Goal: Entertainment & Leisure: Consume media (video, audio)

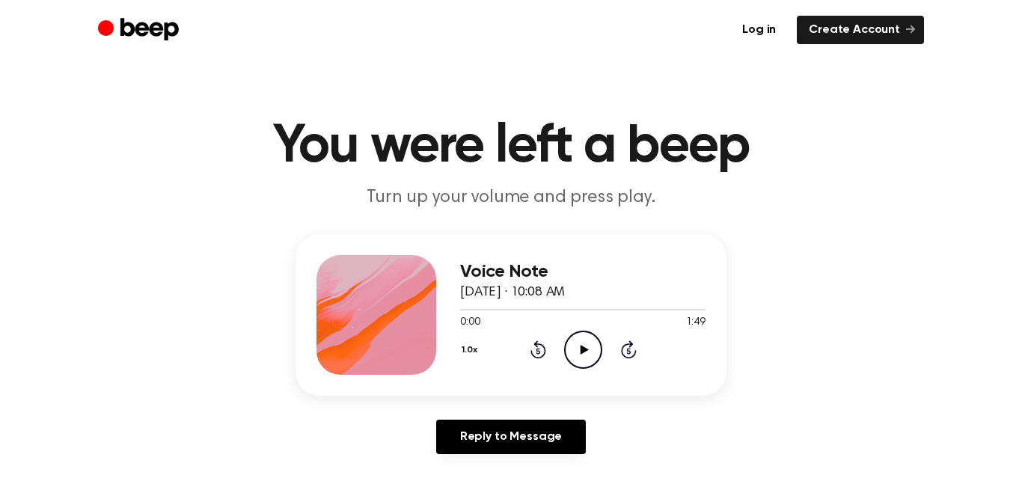
click at [575, 354] on icon "Play Audio" at bounding box center [583, 350] width 38 height 38
click at [576, 355] on icon "Pause Audio" at bounding box center [583, 350] width 38 height 38
click at [566, 350] on icon "Play Audio" at bounding box center [583, 350] width 38 height 38
click at [531, 347] on icon "Rewind 5 seconds" at bounding box center [538, 349] width 16 height 19
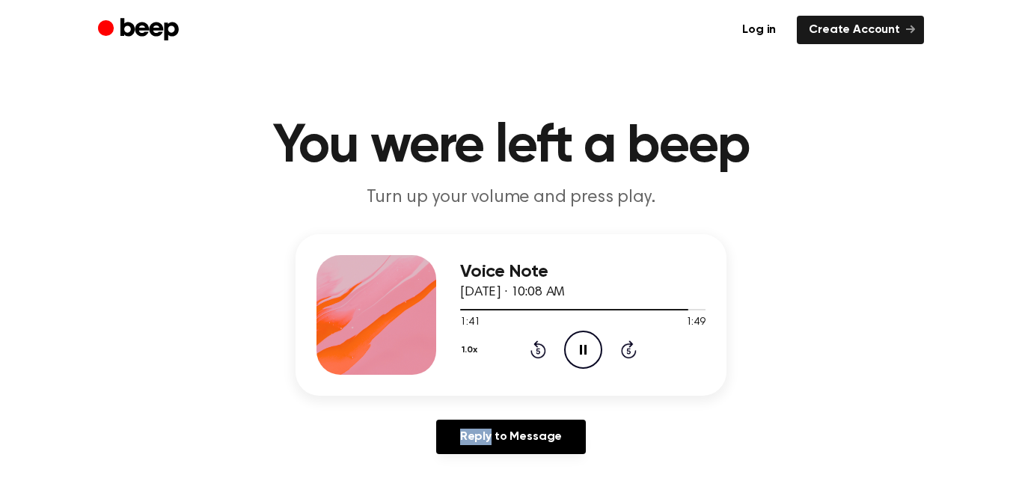
click at [531, 347] on icon "Rewind 5 seconds" at bounding box center [538, 349] width 16 height 19
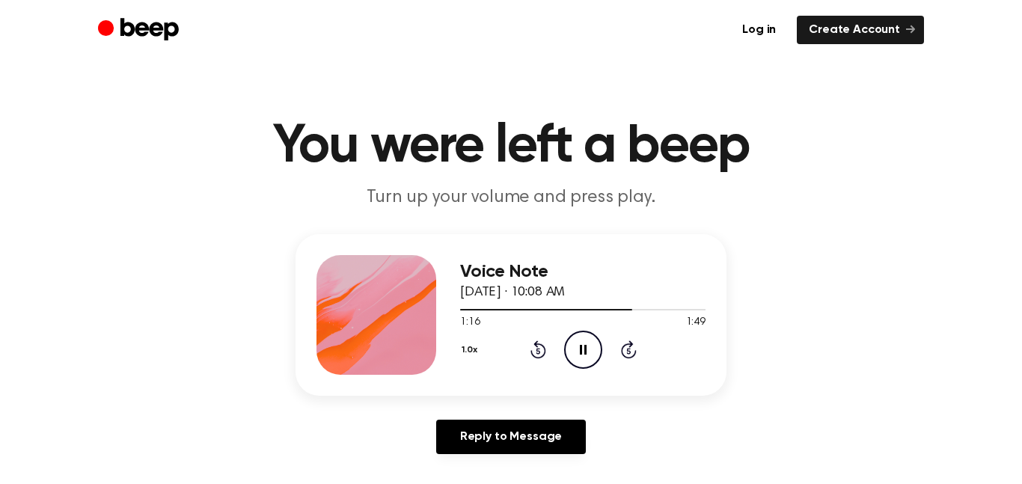
click at [531, 347] on icon "Rewind 5 seconds" at bounding box center [538, 349] width 16 height 19
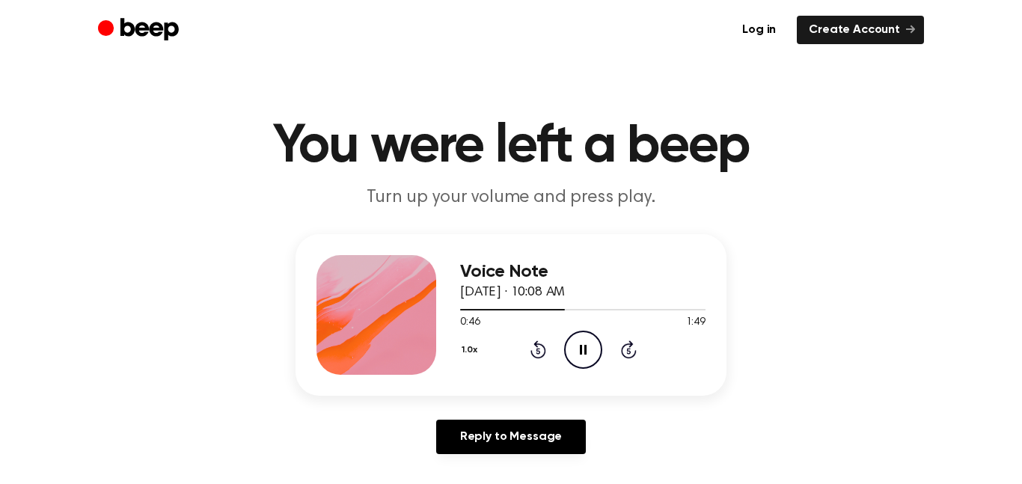
click at [531, 347] on icon "Rewind 5 seconds" at bounding box center [538, 349] width 16 height 19
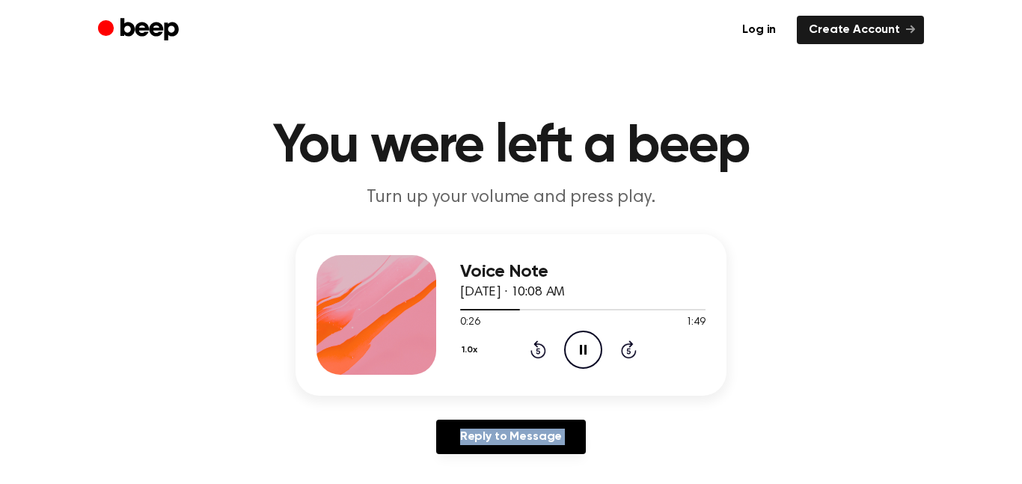
click at [531, 347] on icon "Rewind 5 seconds" at bounding box center [538, 349] width 16 height 19
click at [623, 356] on icon at bounding box center [629, 350] width 16 height 18
click at [579, 360] on icon "Pause Audio" at bounding box center [583, 350] width 38 height 38
click at [585, 321] on div "0:00 1:28" at bounding box center [582, 323] width 245 height 16
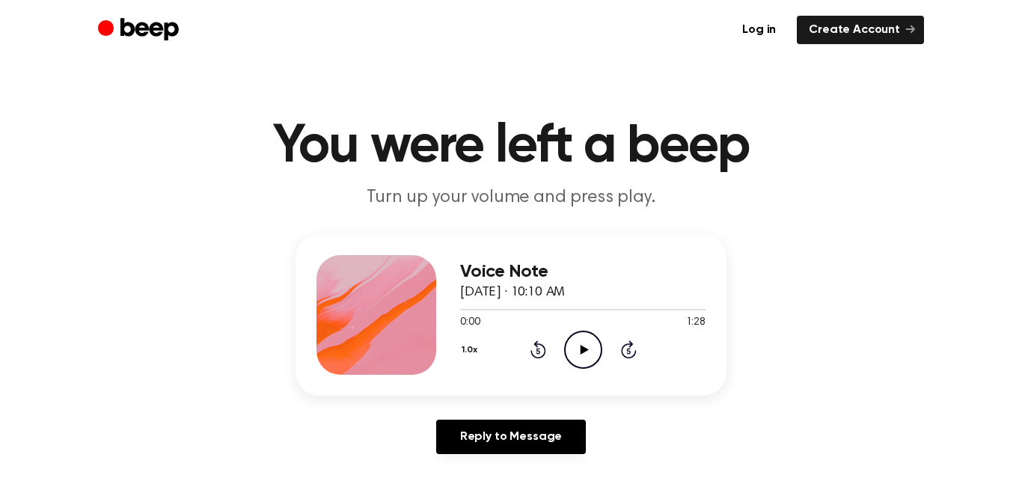
click at [582, 335] on icon "Play Audio" at bounding box center [583, 350] width 38 height 38
click at [629, 348] on icon "Skip 5 seconds" at bounding box center [628, 349] width 16 height 19
click at [543, 355] on icon at bounding box center [539, 350] width 16 height 18
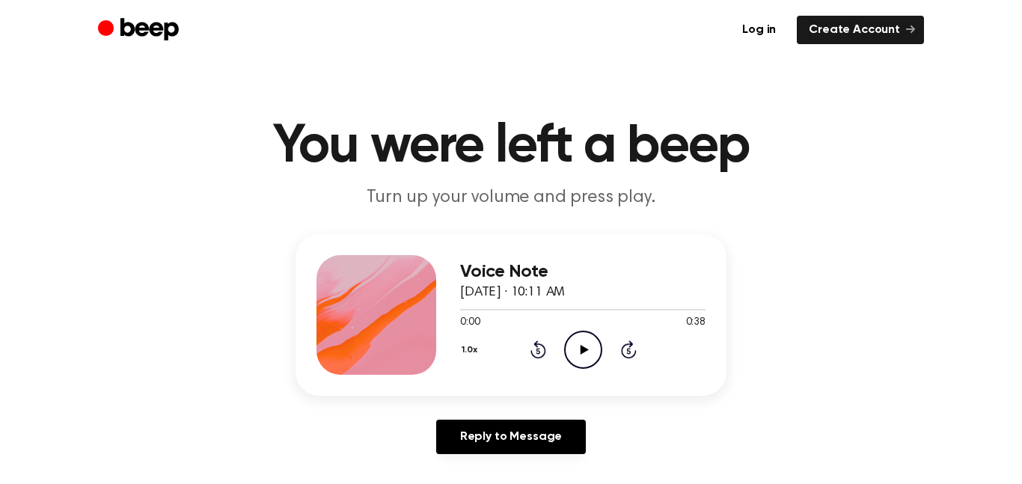
click at [585, 359] on icon "Play Audio" at bounding box center [583, 350] width 38 height 38
click at [638, 355] on div "1.0x Rewind 5 seconds Pause Audio Skip 5 seconds" at bounding box center [582, 350] width 245 height 38
click at [635, 355] on icon "Skip 5 seconds" at bounding box center [628, 349] width 16 height 19
click at [618, 346] on div "1.0x Rewind 5 seconds Pause Audio Skip 5 seconds" at bounding box center [582, 350] width 245 height 38
click at [624, 346] on icon at bounding box center [629, 350] width 16 height 18
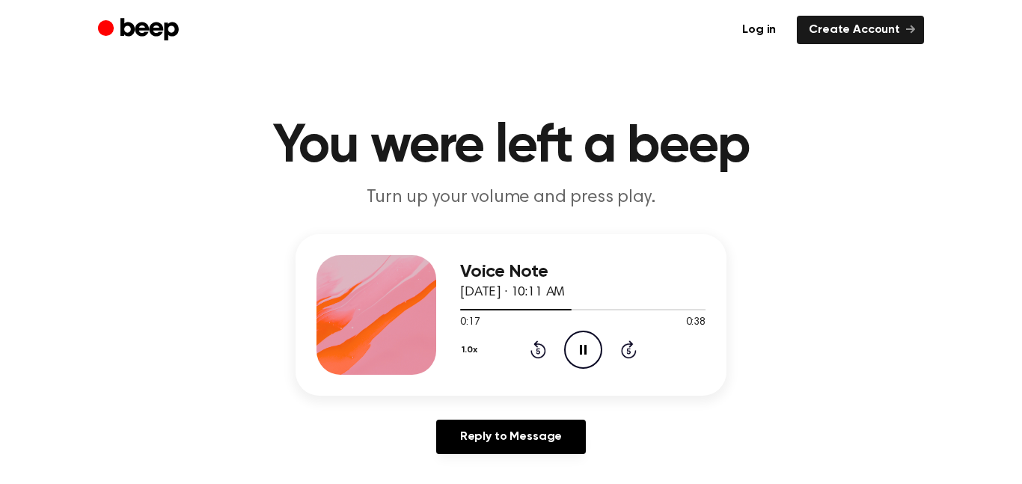
click at [632, 349] on icon "Skip 5 seconds" at bounding box center [628, 349] width 16 height 19
